Goal: Transaction & Acquisition: Purchase product/service

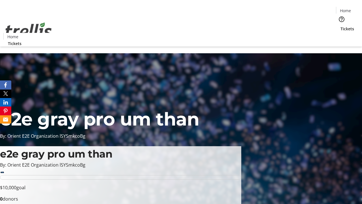
click at [341, 26] on span "Tickets" at bounding box center [348, 29] width 14 height 6
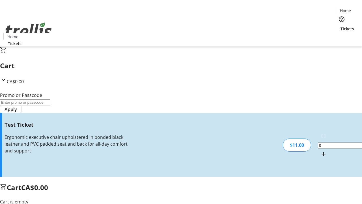
click at [320, 151] on mat-icon "Increment by one" at bounding box center [323, 154] width 7 height 7
type input "1"
type input "UNLOCK"
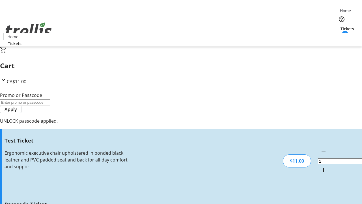
type input "5"
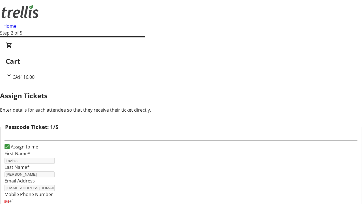
type input "[PERSON_NAME]"
type input "Kilback"
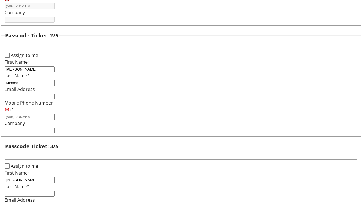
type input "[PERSON_NAME]"
type input "Green"
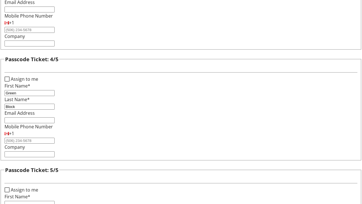
type input "Block"
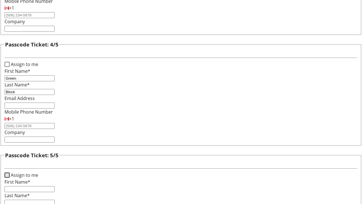
click at [10, 172] on input "Assign to me" at bounding box center [7, 174] width 5 height 5
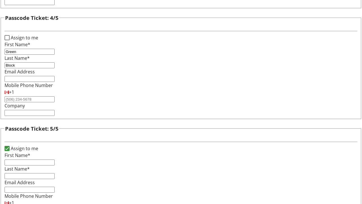
checkbox input "true"
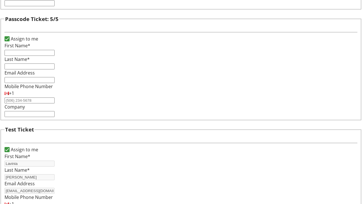
type input "Lavinia"
type input "[PERSON_NAME]"
type input "[EMAIL_ADDRESS][DOMAIN_NAME]"
